Goal: Check status: Check status

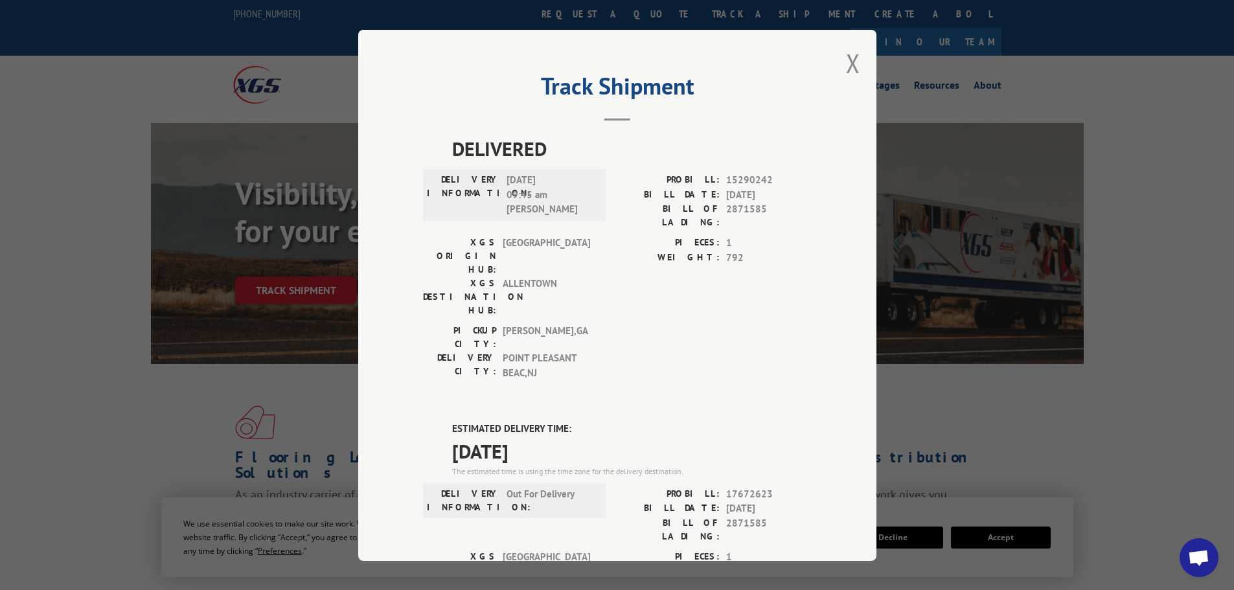
click at [808, 153] on div "Track Shipment DELIVERED DELIVERY INFORMATION: 08/09/2023 09:45 am dean PROBILL…" at bounding box center [617, 295] width 518 height 531
click at [117, 39] on div "Track Shipment DELIVERED DELIVERY INFORMATION: 08/09/2023 09:45 am dean PROBILL…" at bounding box center [617, 295] width 1234 height 590
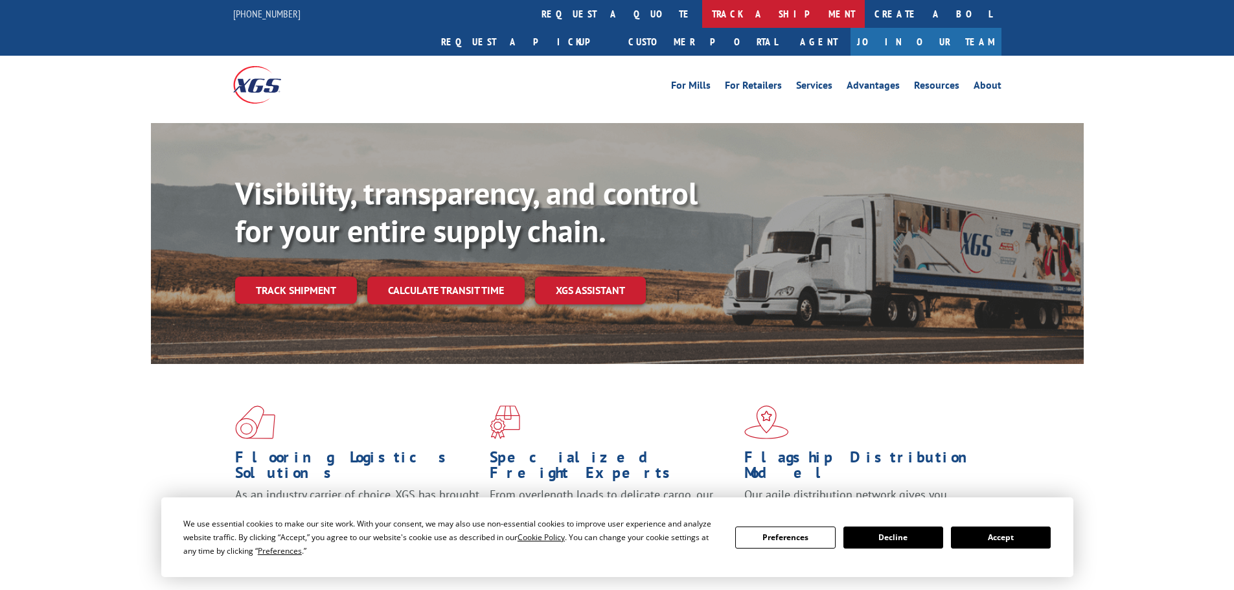
click at [702, 12] on link "track a shipment" at bounding box center [783, 14] width 163 height 28
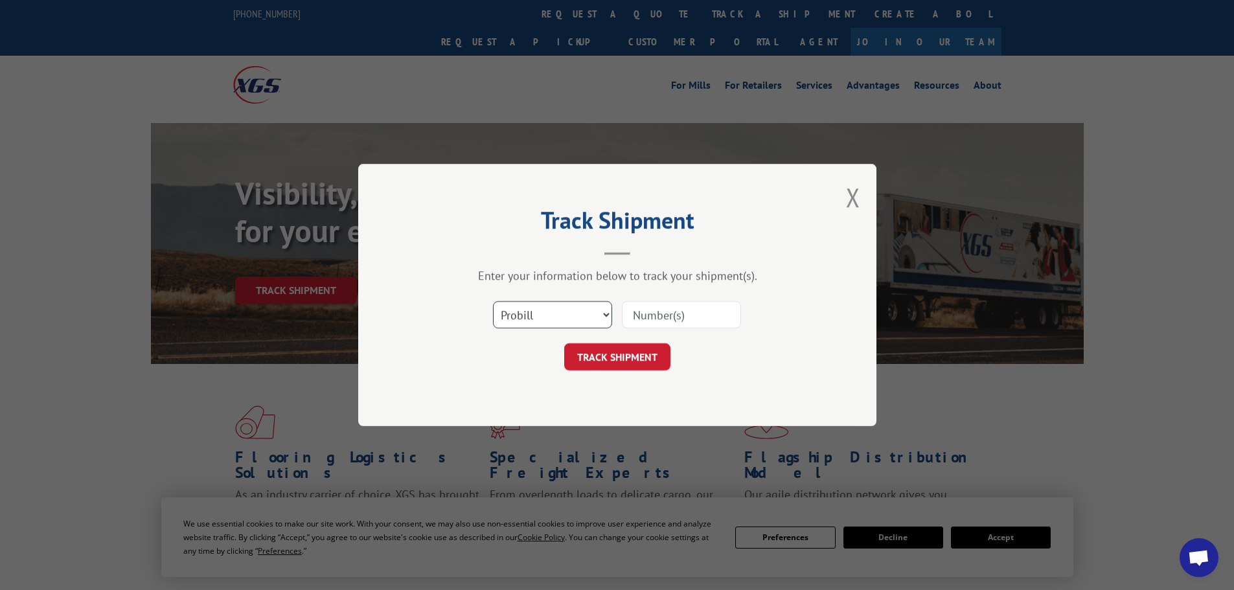
click at [605, 312] on select "Select category... Probill BOL PO" at bounding box center [552, 314] width 119 height 27
select select "bol"
click at [493, 301] on select "Select category... Probill BOL PO" at bounding box center [552, 314] width 119 height 27
click at [648, 308] on input at bounding box center [681, 314] width 119 height 27
type input "2677853"
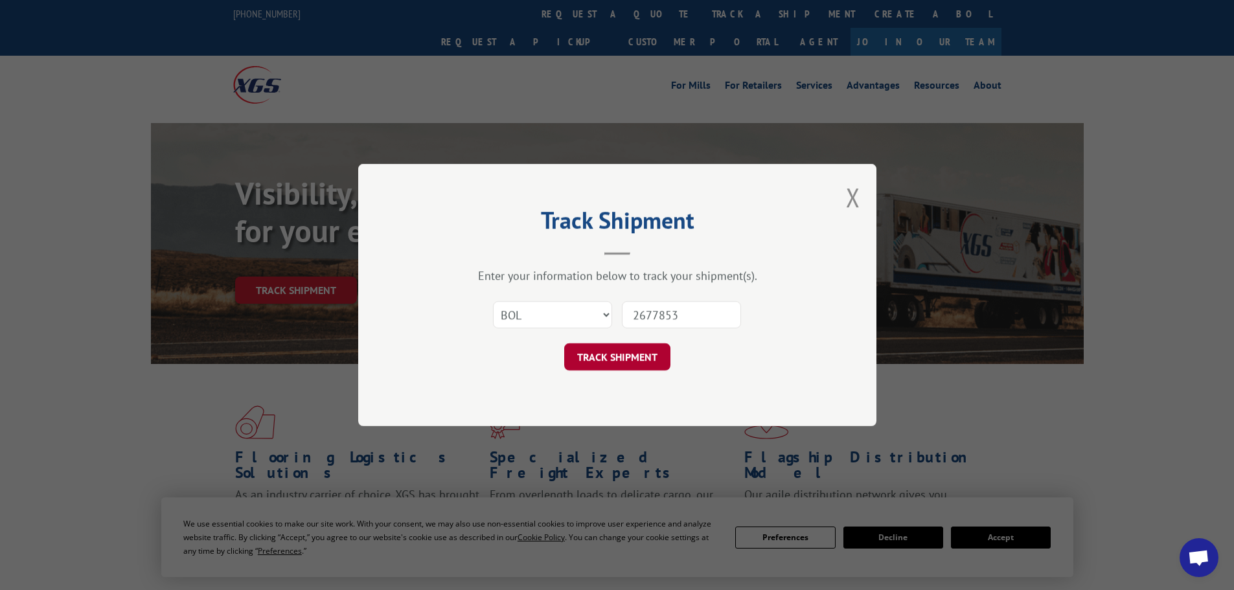
click at [616, 355] on button "TRACK SHIPMENT" at bounding box center [617, 356] width 106 height 27
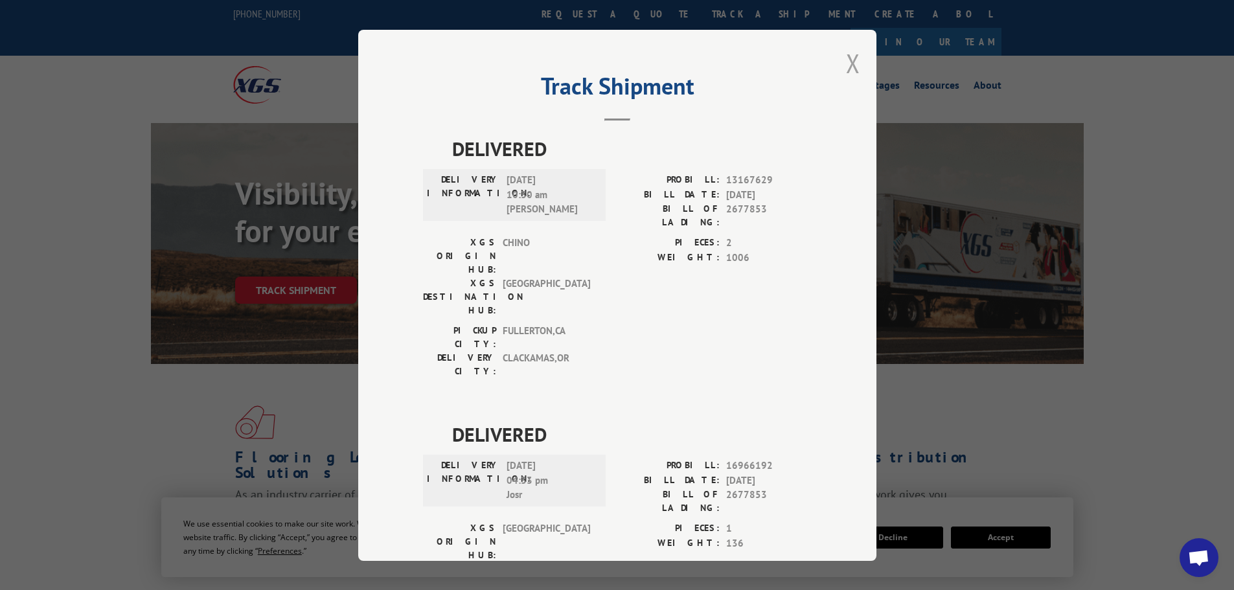
click at [846, 60] on button "Close modal" at bounding box center [853, 63] width 14 height 34
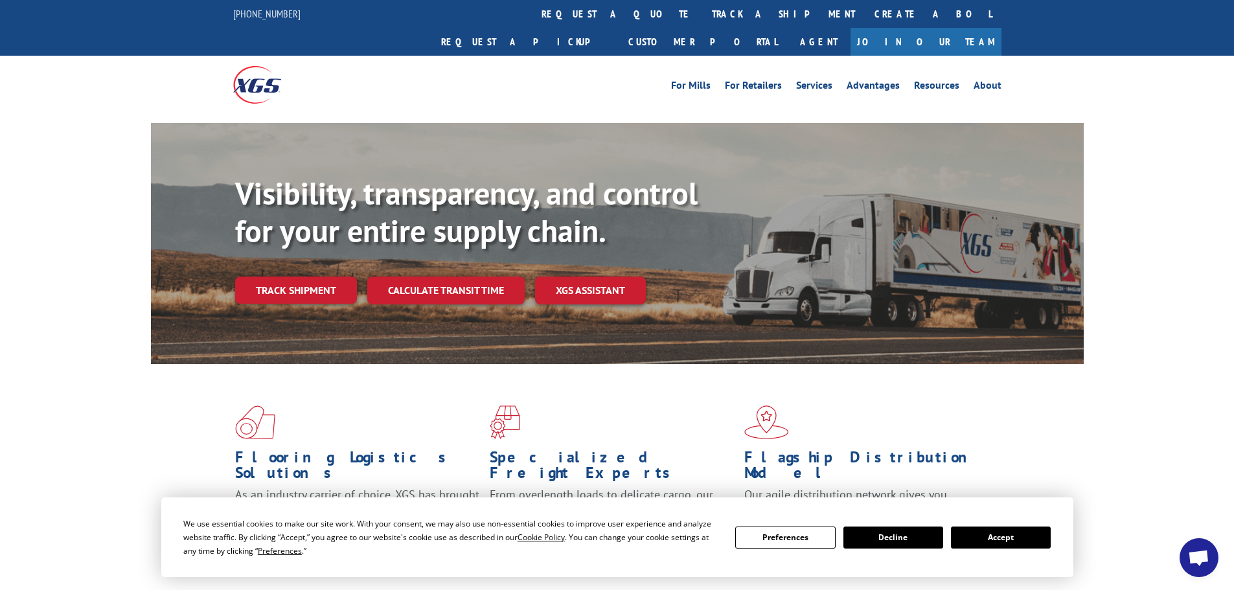
click at [702, 17] on link "track a shipment" at bounding box center [783, 14] width 163 height 28
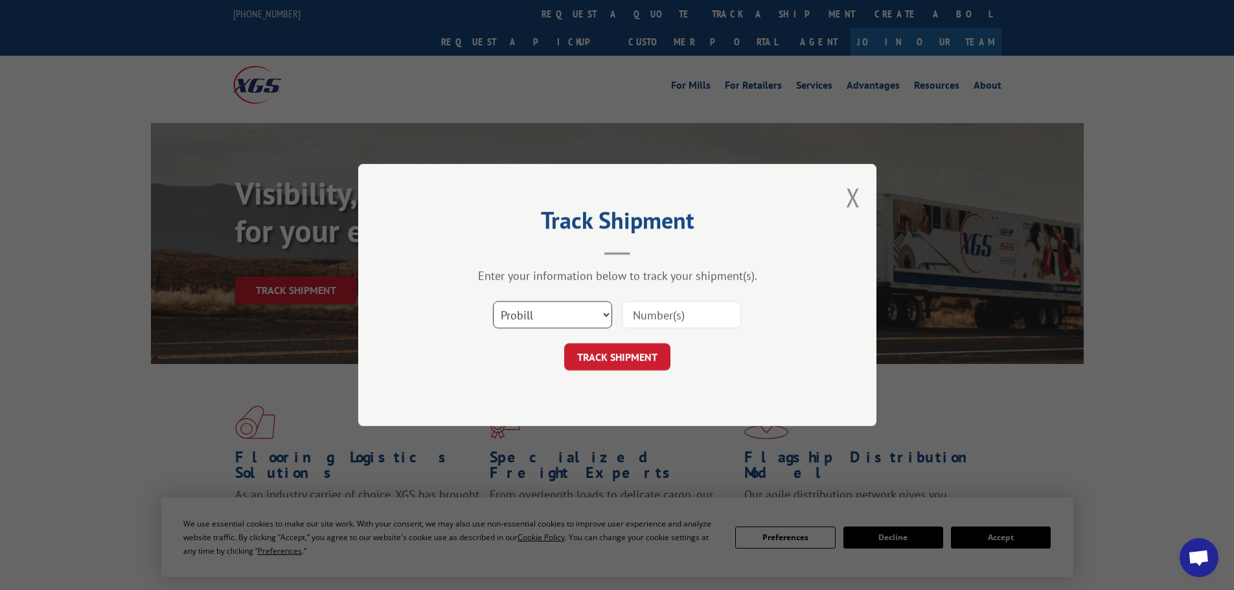
drag, startPoint x: 607, startPoint y: 314, endPoint x: 601, endPoint y: 321, distance: 8.7
click at [607, 314] on select "Select category... Probill BOL PO" at bounding box center [552, 314] width 119 height 27
select select "bol"
click at [493, 301] on select "Select category... Probill BOL PO" at bounding box center [552, 314] width 119 height 27
click at [663, 313] on input at bounding box center [681, 314] width 119 height 27
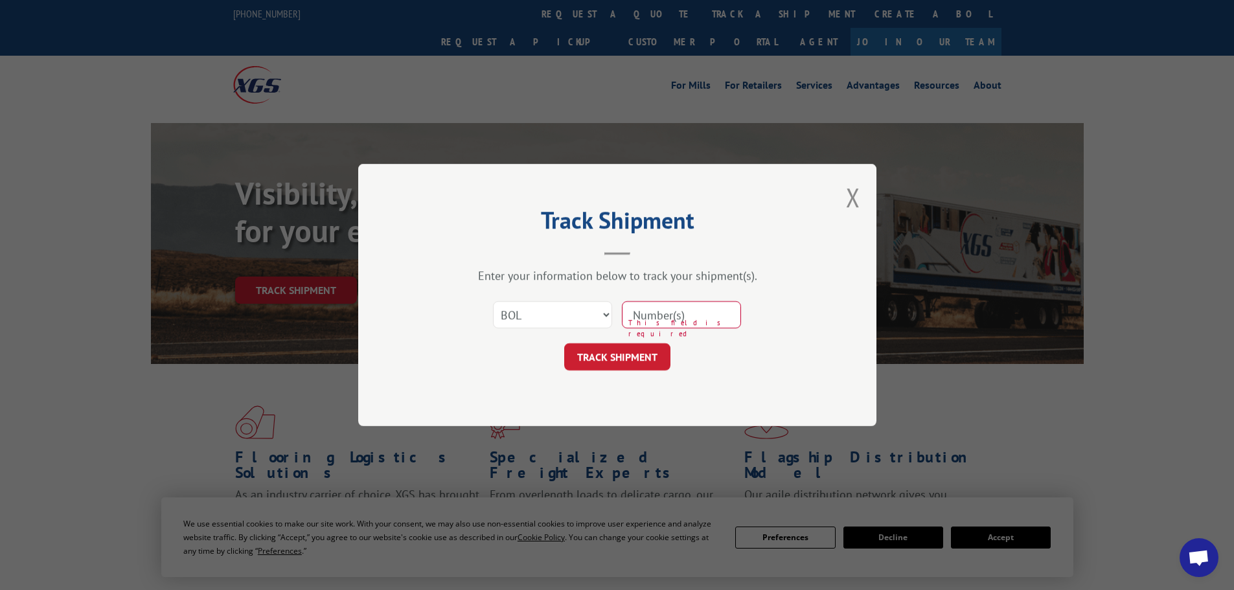
click at [653, 309] on input at bounding box center [681, 314] width 119 height 27
type input "2871585"
click at [623, 354] on button "TRACK SHIPMENT" at bounding box center [617, 356] width 106 height 27
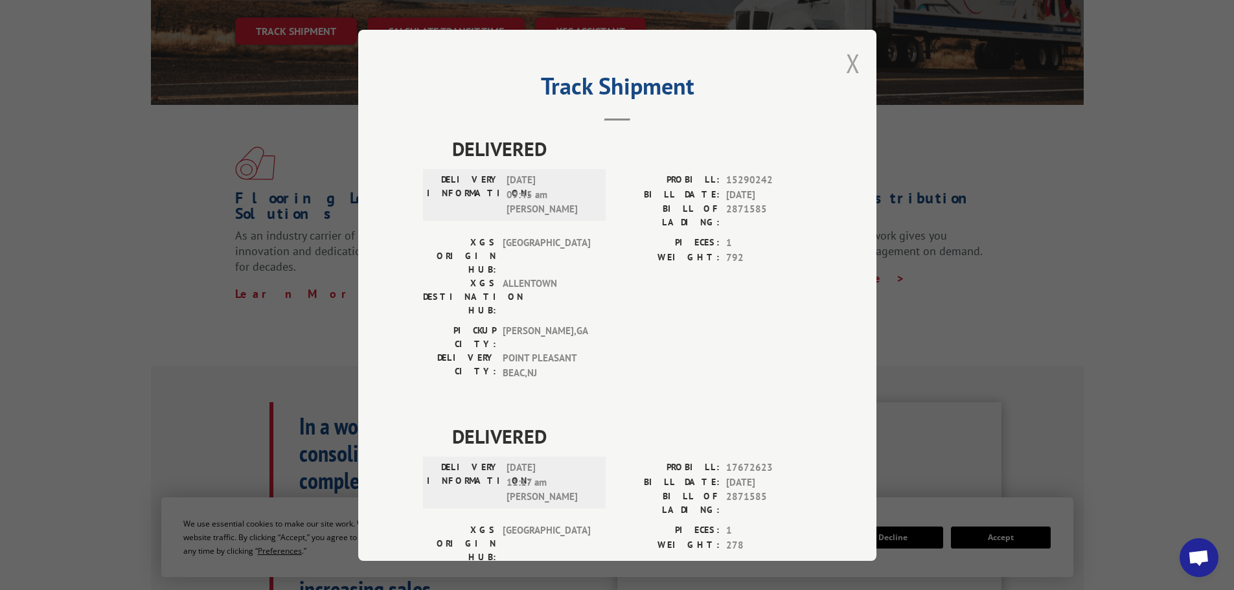
click at [846, 60] on button "Close modal" at bounding box center [853, 63] width 14 height 34
